Goal: Task Accomplishment & Management: Manage account settings

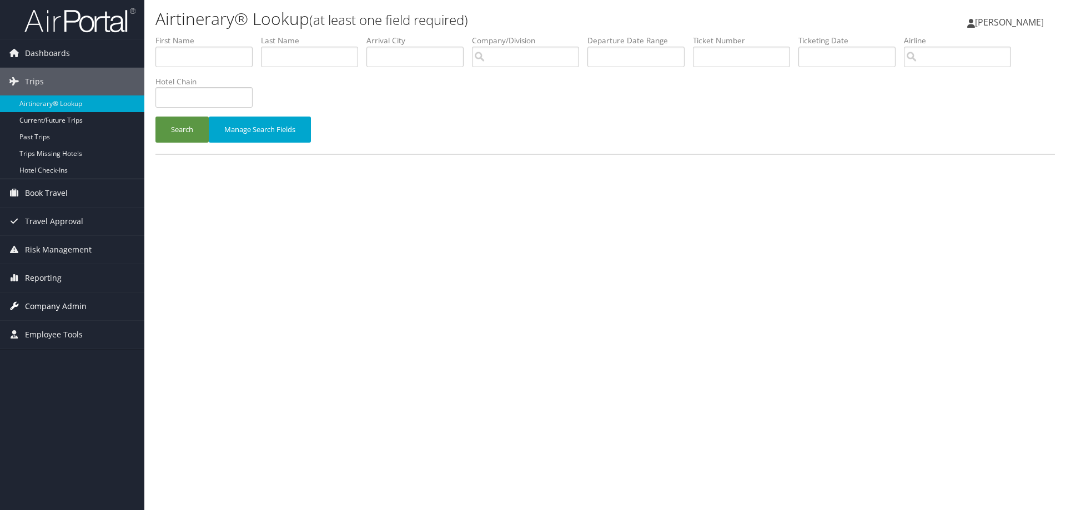
click at [39, 308] on span "Company Admin" at bounding box center [56, 307] width 62 height 28
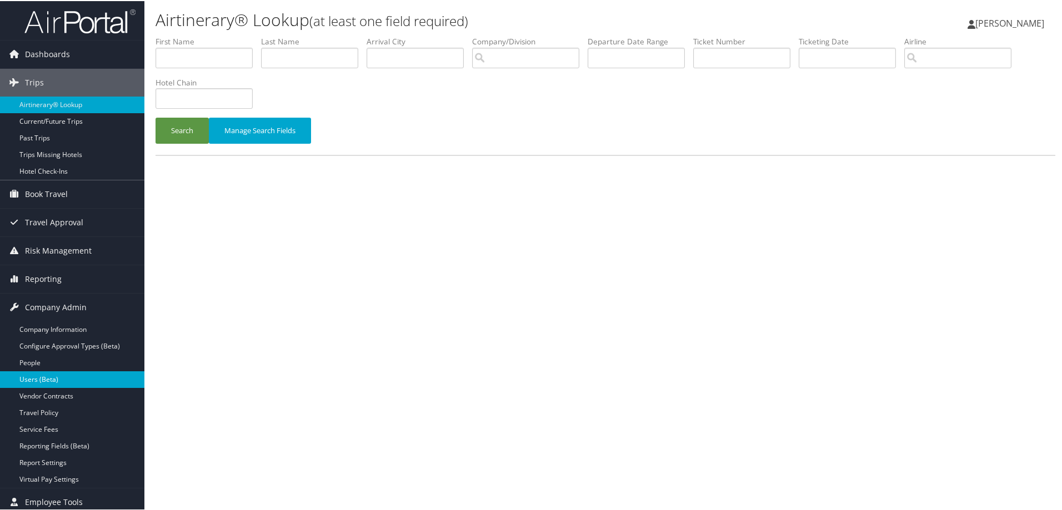
click at [41, 376] on link "Users (Beta)" at bounding box center [72, 378] width 144 height 17
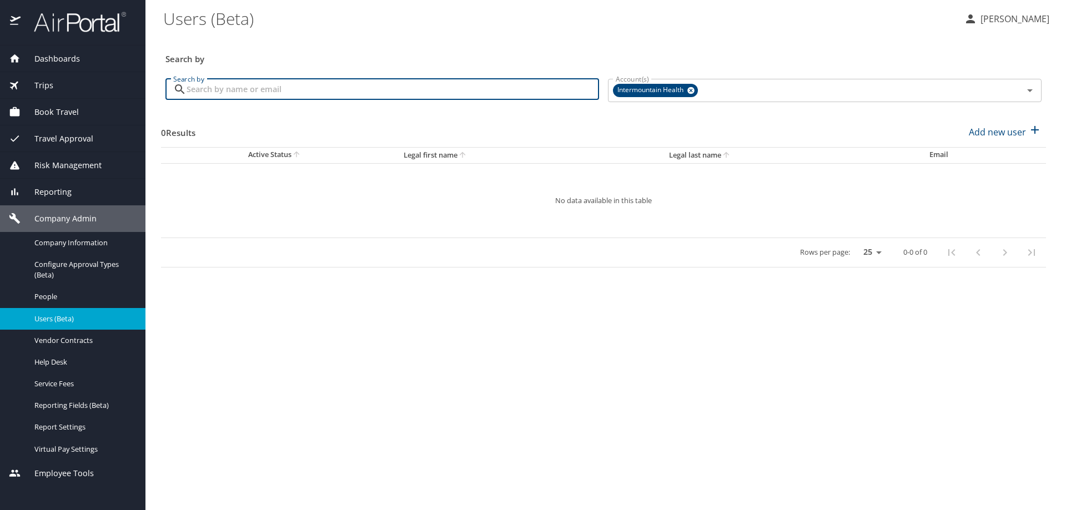
click at [226, 92] on input "Search by" at bounding box center [393, 89] width 413 height 21
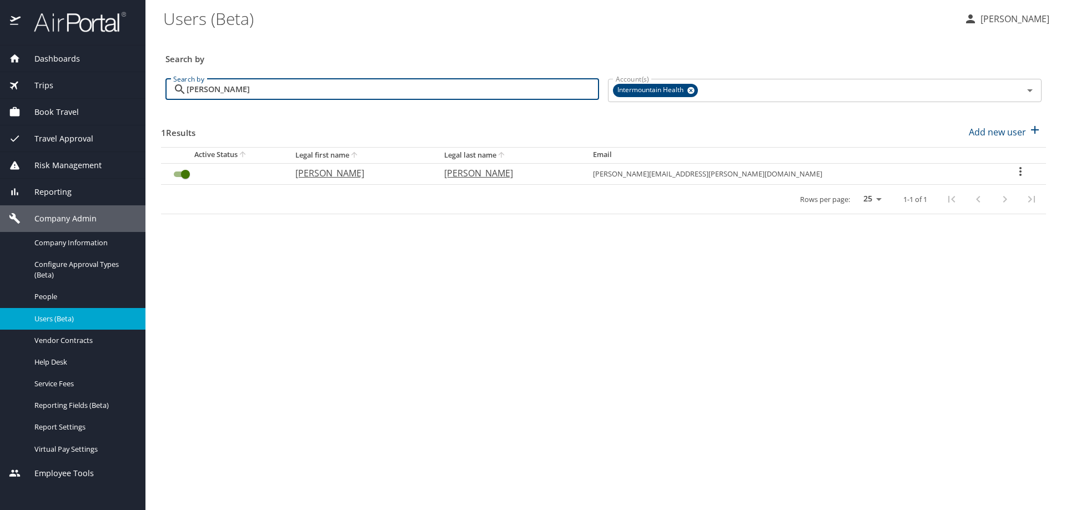
type input "jon bassett"
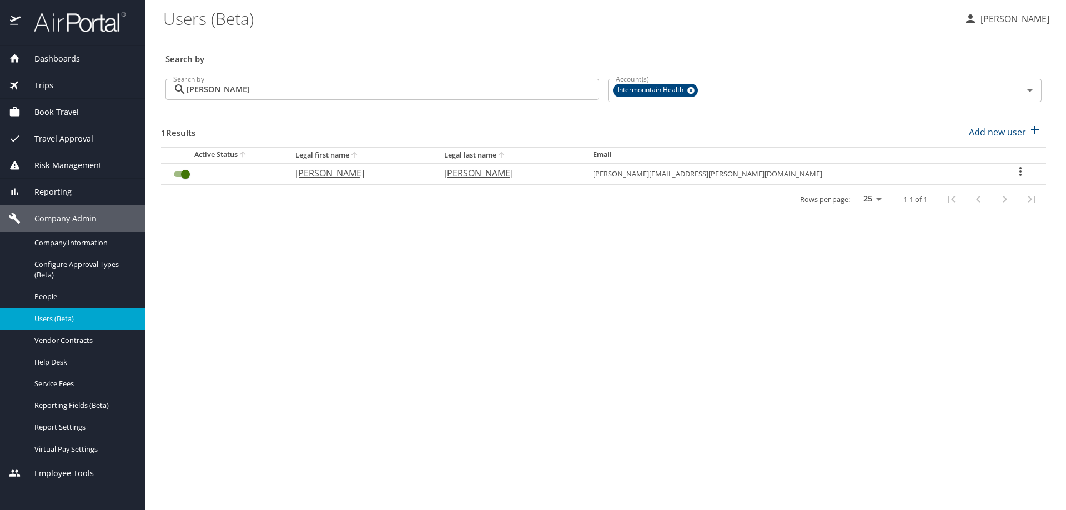
click at [1014, 173] on icon "User Search Table" at bounding box center [1020, 171] width 13 height 13
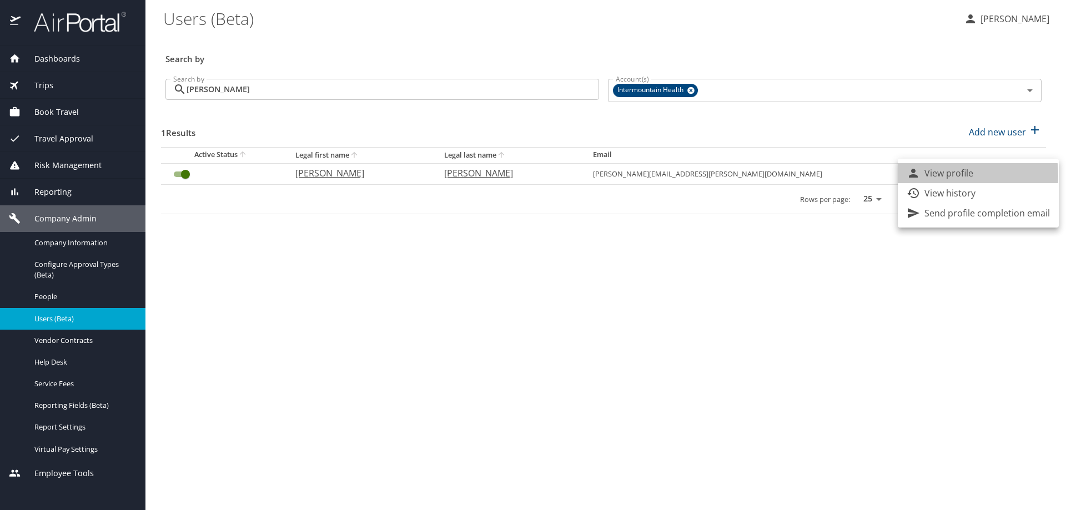
click at [932, 176] on p "View profile" at bounding box center [949, 173] width 49 height 13
select select "US"
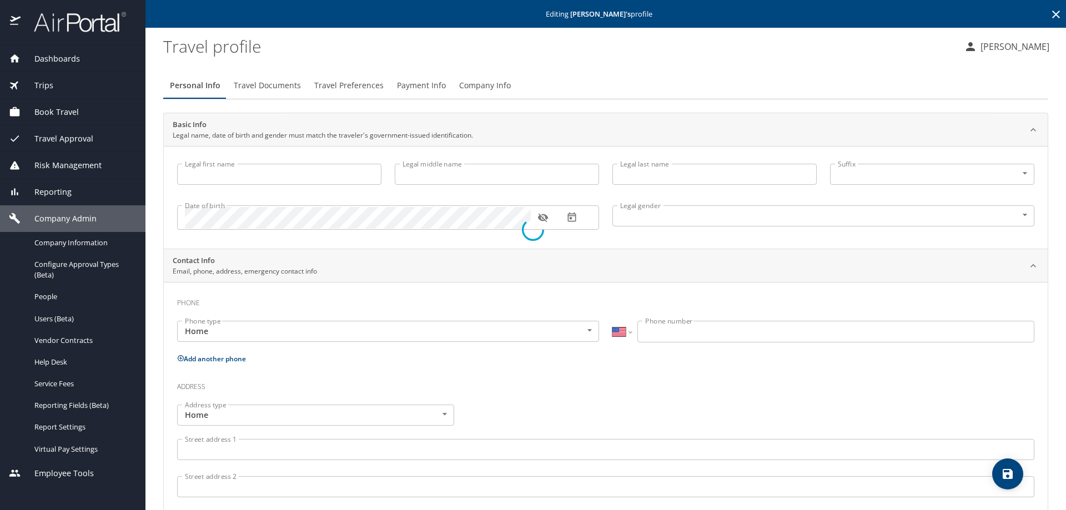
type input "Jonathan"
type input "Scott"
type input "Bassett"
type input "Male"
type input "Melanie"
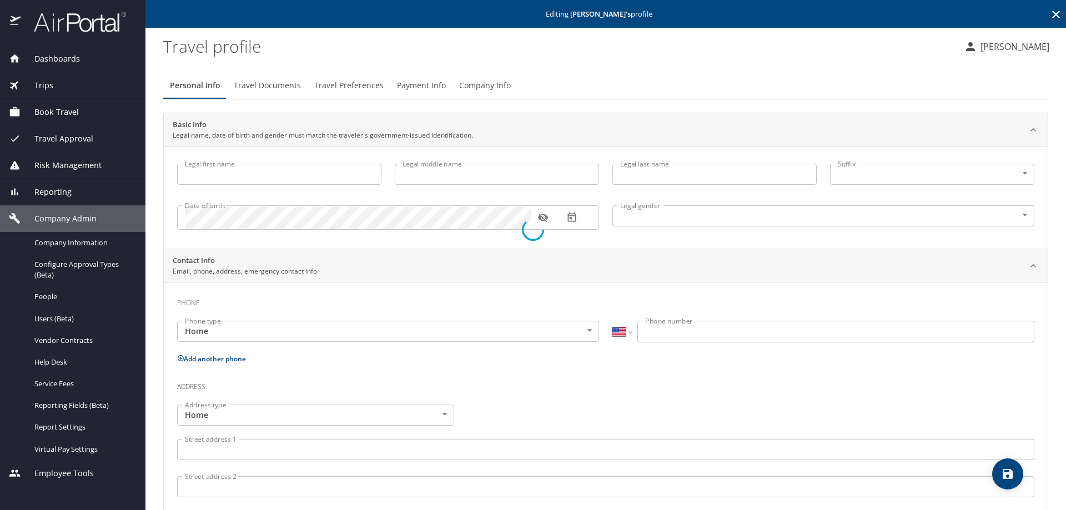
type input "Bassett"
select select "AT"
type input "07179 192977"
select select "US"
select select "AT"
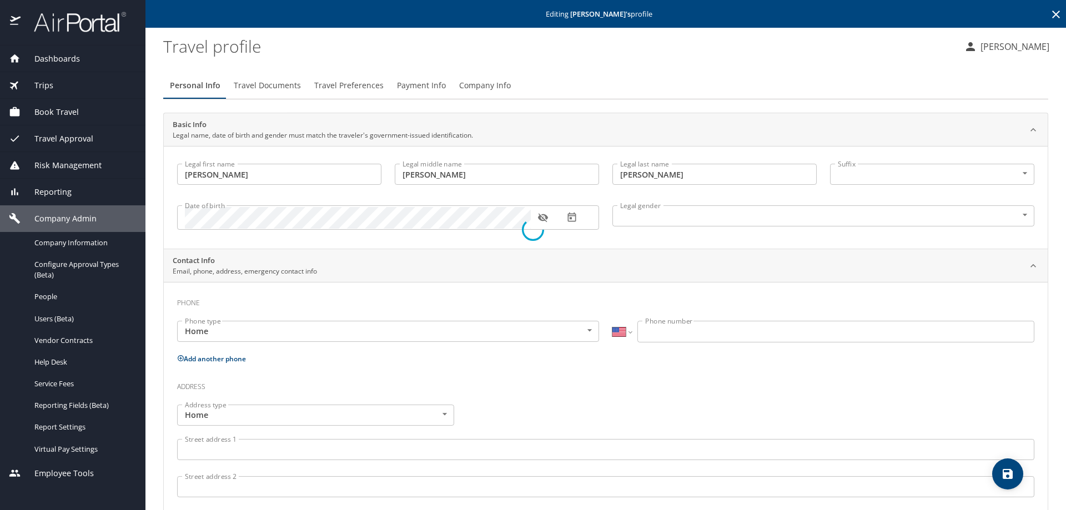
select select "AT"
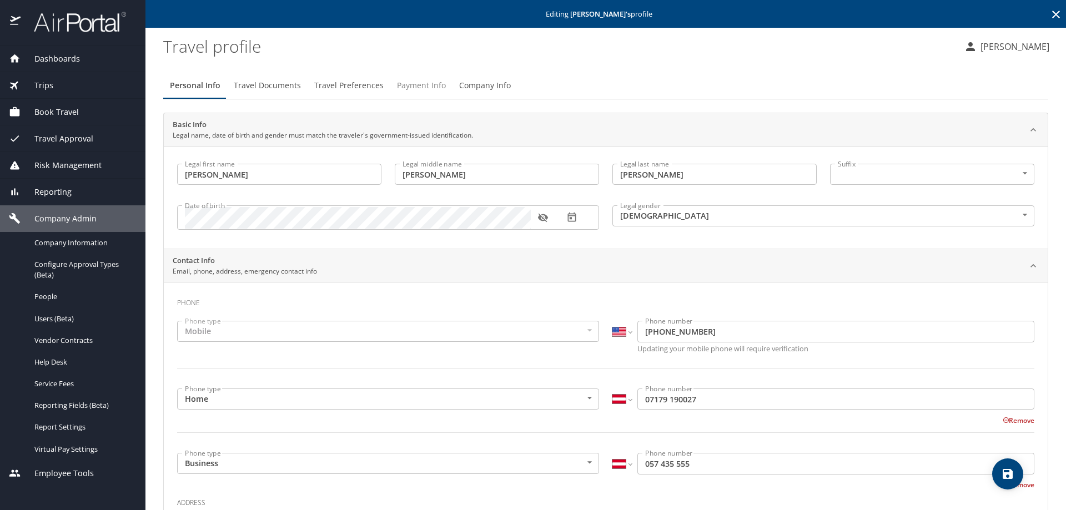
click at [417, 87] on span "Payment Info" at bounding box center [421, 86] width 49 height 14
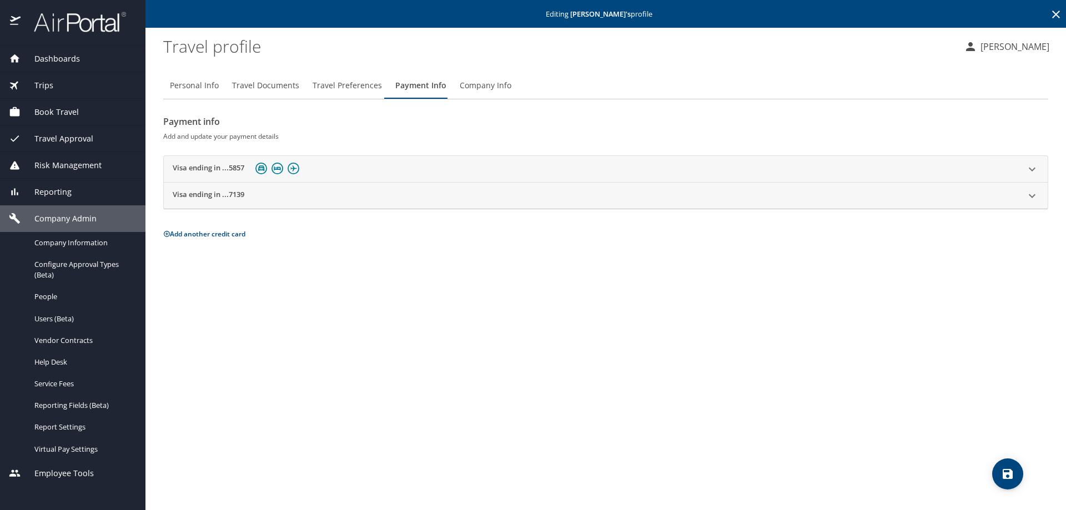
click at [346, 164] on div "Visa ending in ...5857" at bounding box center [596, 168] width 846 height 17
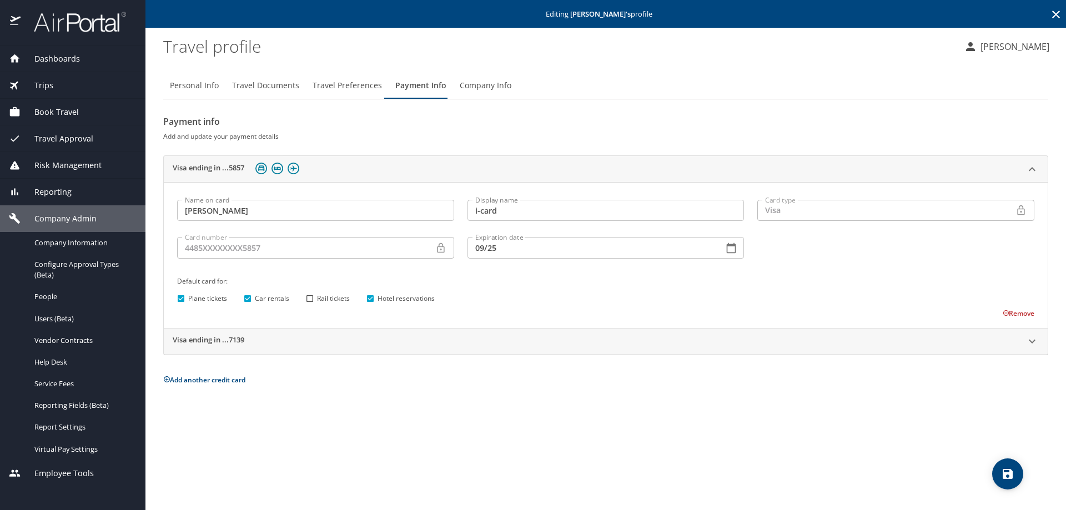
click at [501, 247] on input "09/25" at bounding box center [592, 247] width 248 height 21
type input "09/29"
click at [1009, 473] on icon "save" at bounding box center [1008, 474] width 10 height 10
click at [1052, 19] on icon at bounding box center [1055, 14] width 13 height 13
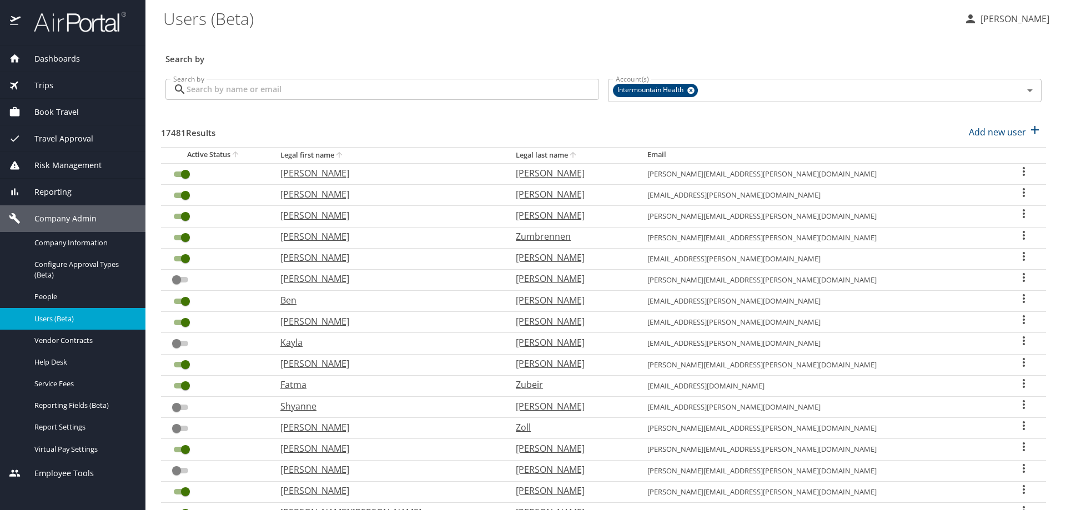
scroll to position [241, 0]
